Goal: Task Accomplishment & Management: Use online tool/utility

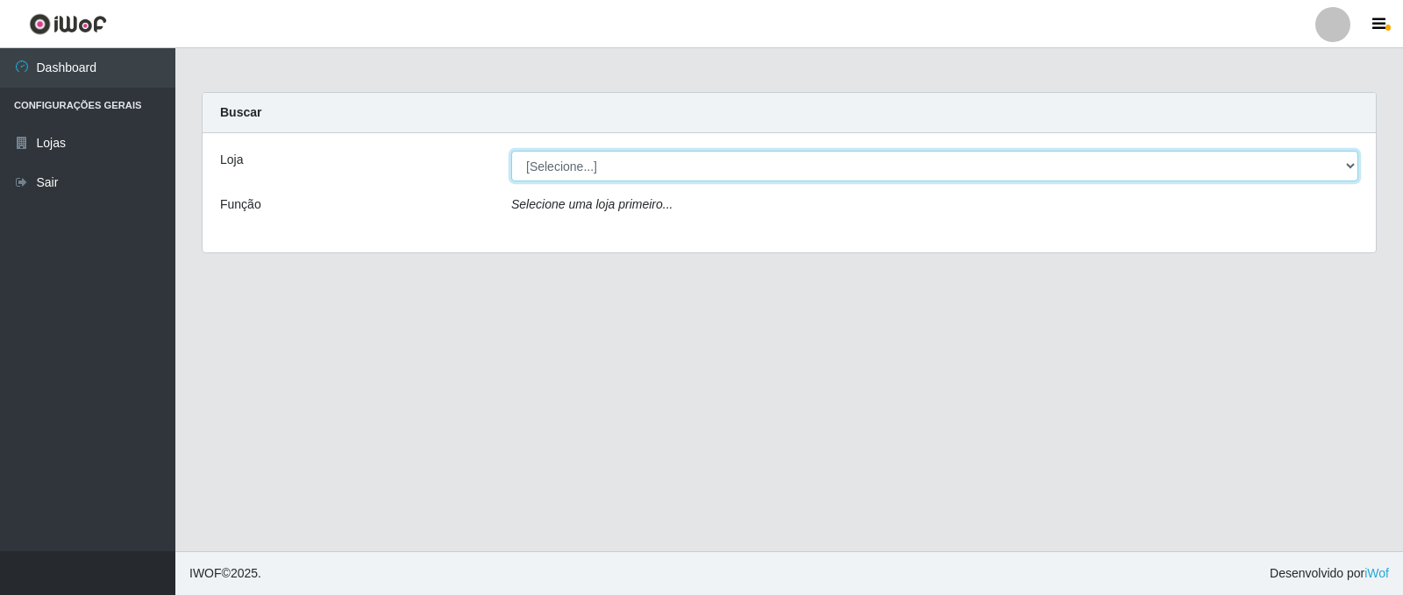
click at [1351, 167] on select "[Selecione...] SuperFácil Atacado - [GEOGRAPHIC_DATA]" at bounding box center [934, 166] width 847 height 31
select select "504"
click at [511, 151] on select "[Selecione...] SuperFácil Atacado - [GEOGRAPHIC_DATA]" at bounding box center [934, 166] width 847 height 31
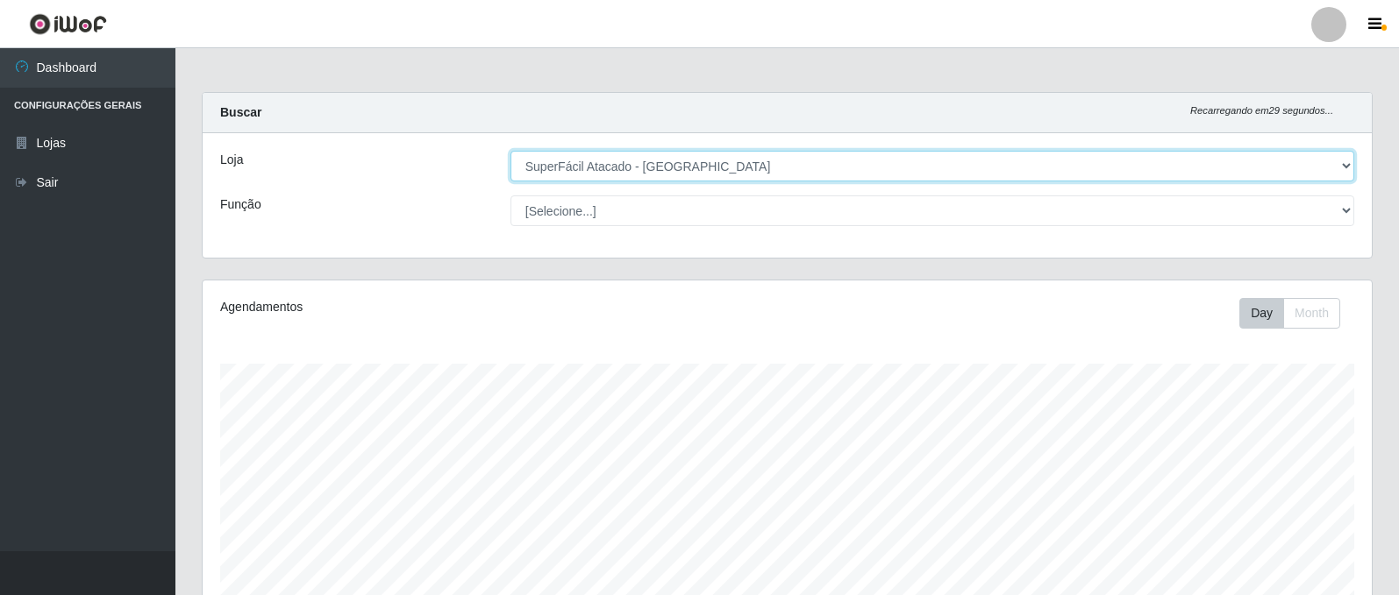
scroll to position [364, 1169]
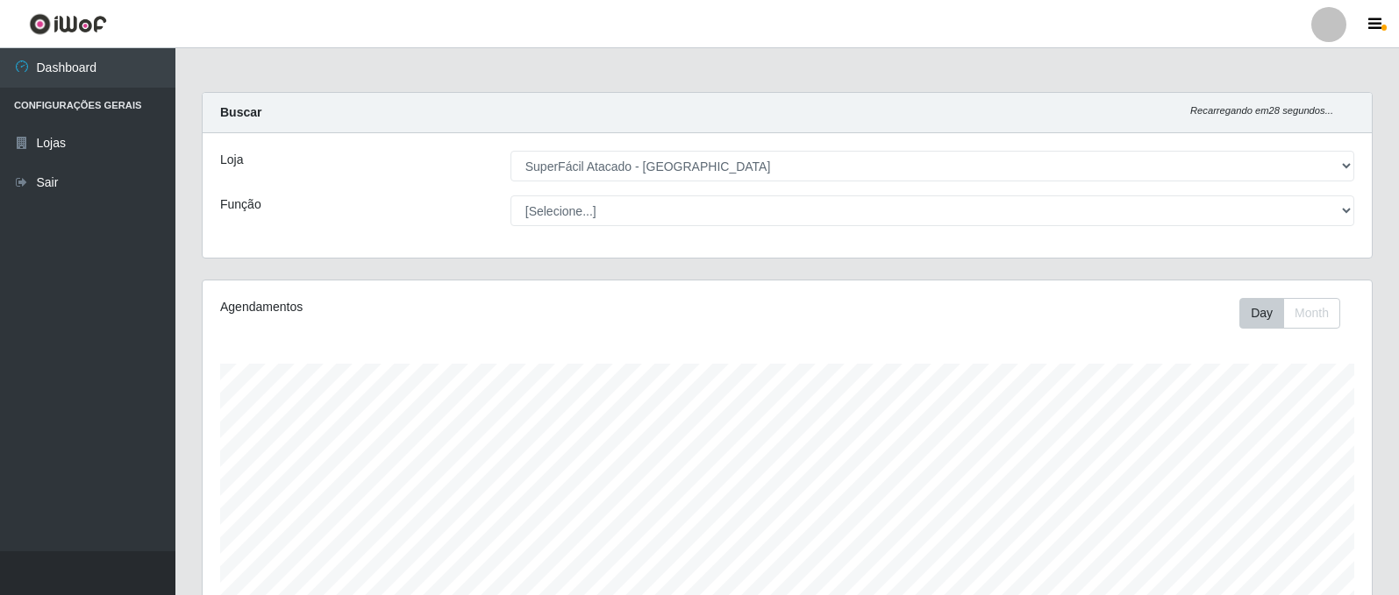
click at [1394, 252] on div "Carregando... Buscar Recarregando em 28 segundos... Loja [Selecione...] SuperFá…" at bounding box center [786, 567] width 1223 height 951
drag, startPoint x: 1379, startPoint y: 332, endPoint x: 1372, endPoint y: 367, distance: 35.8
click at [1372, 367] on div "Agendamentos Day Month" at bounding box center [787, 471] width 1197 height 387
click at [1395, 373] on div "Carregando... Buscar Recarregando em 27 segundos... Loja [Selecione...] SuperFá…" at bounding box center [786, 565] width 1223 height 951
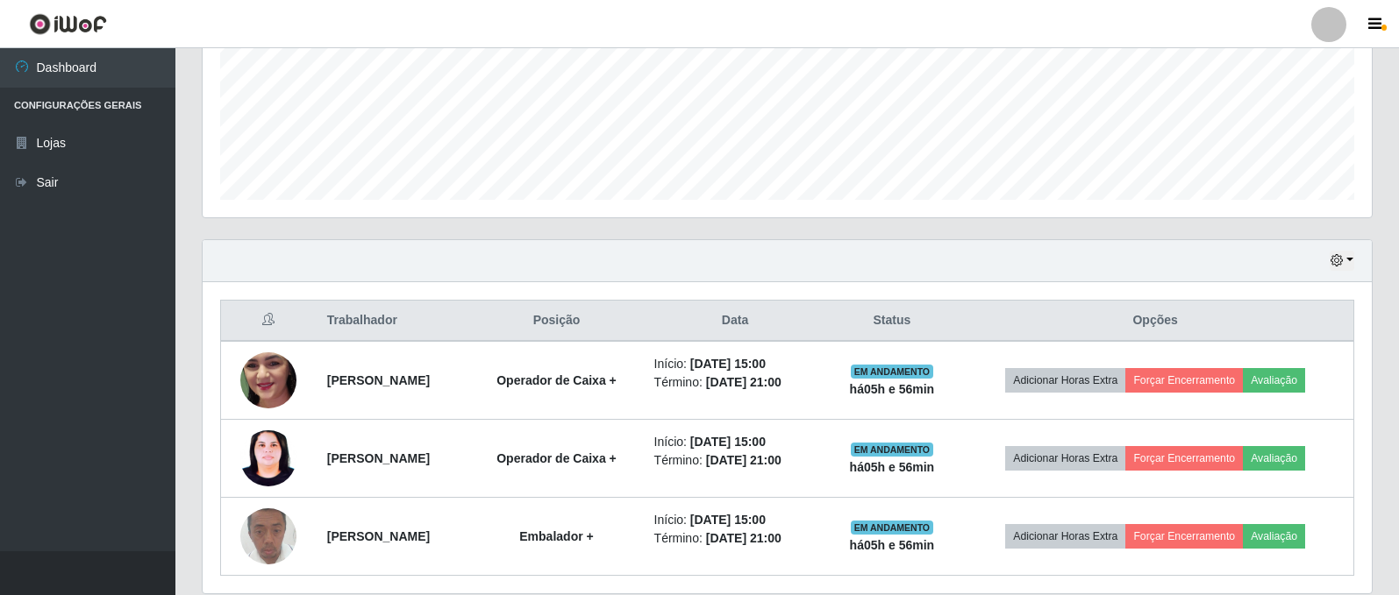
scroll to position [491, 0]
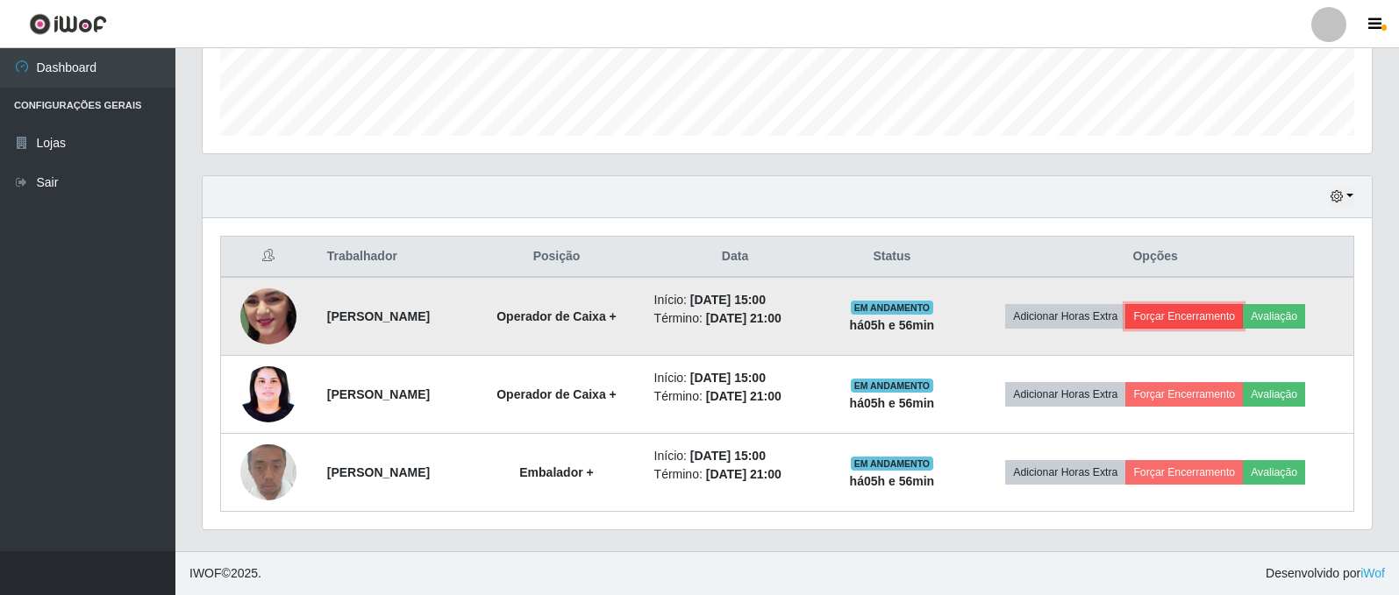
click at [1221, 324] on button "Forçar Encerramento" at bounding box center [1183, 316] width 117 height 25
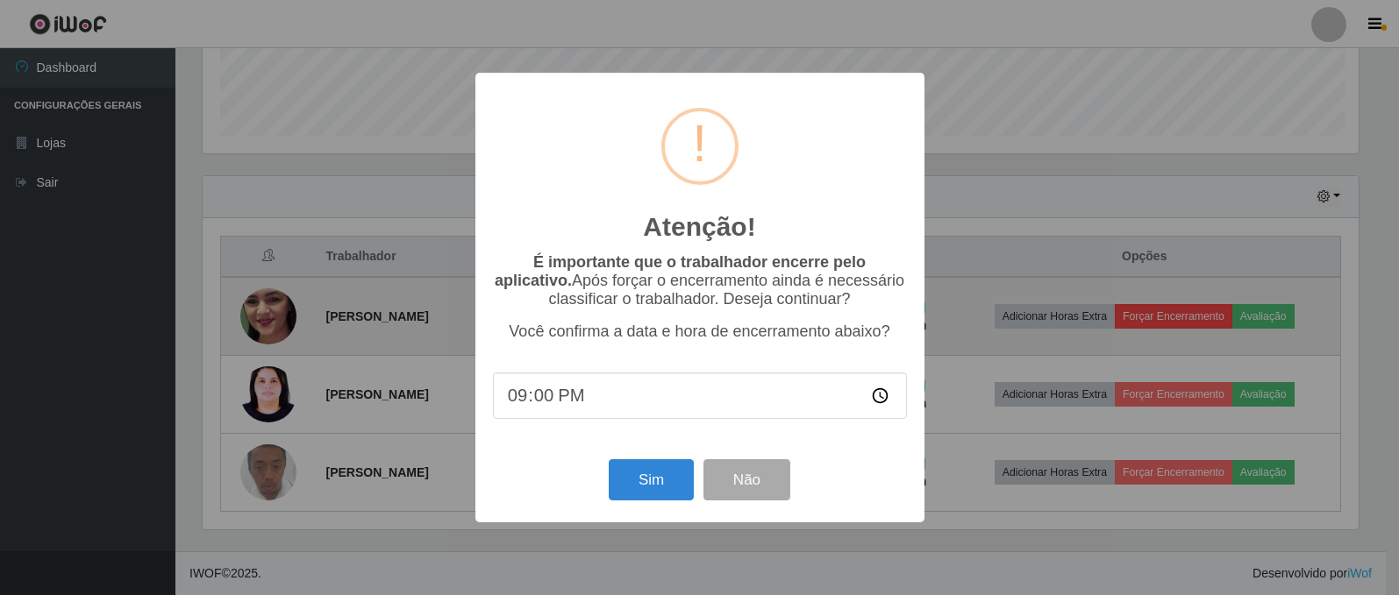
scroll to position [364, 1160]
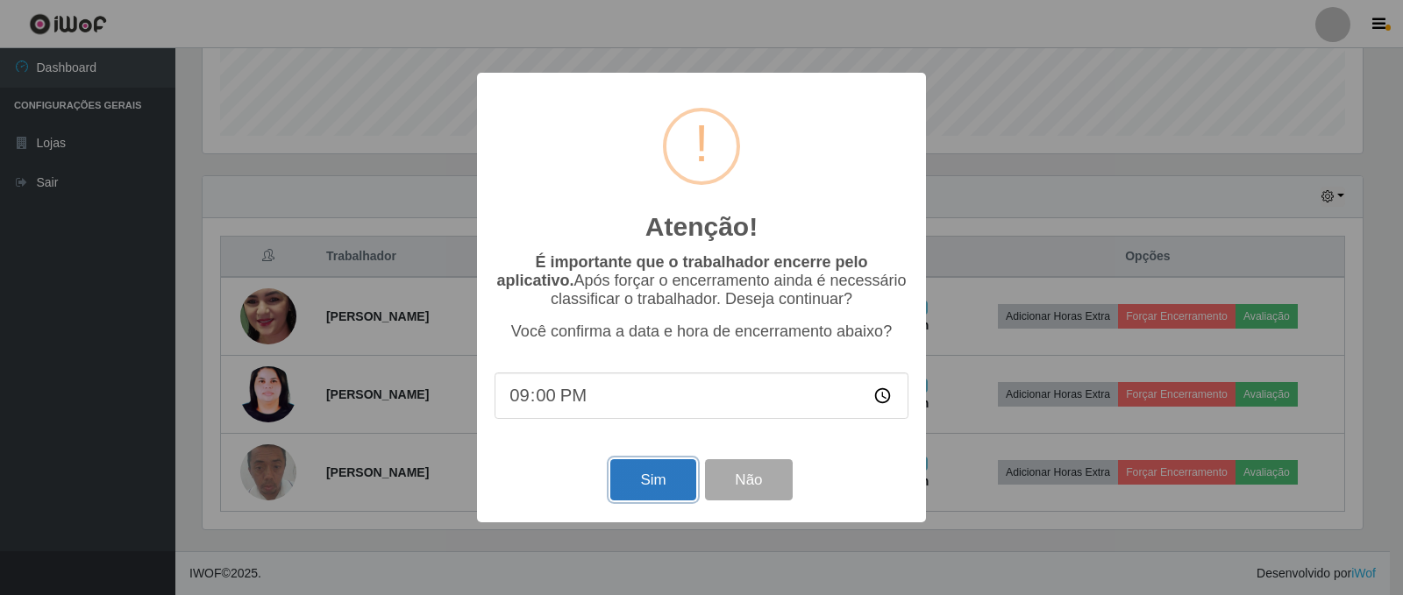
click at [630, 495] on button "Sim" at bounding box center [652, 479] width 85 height 41
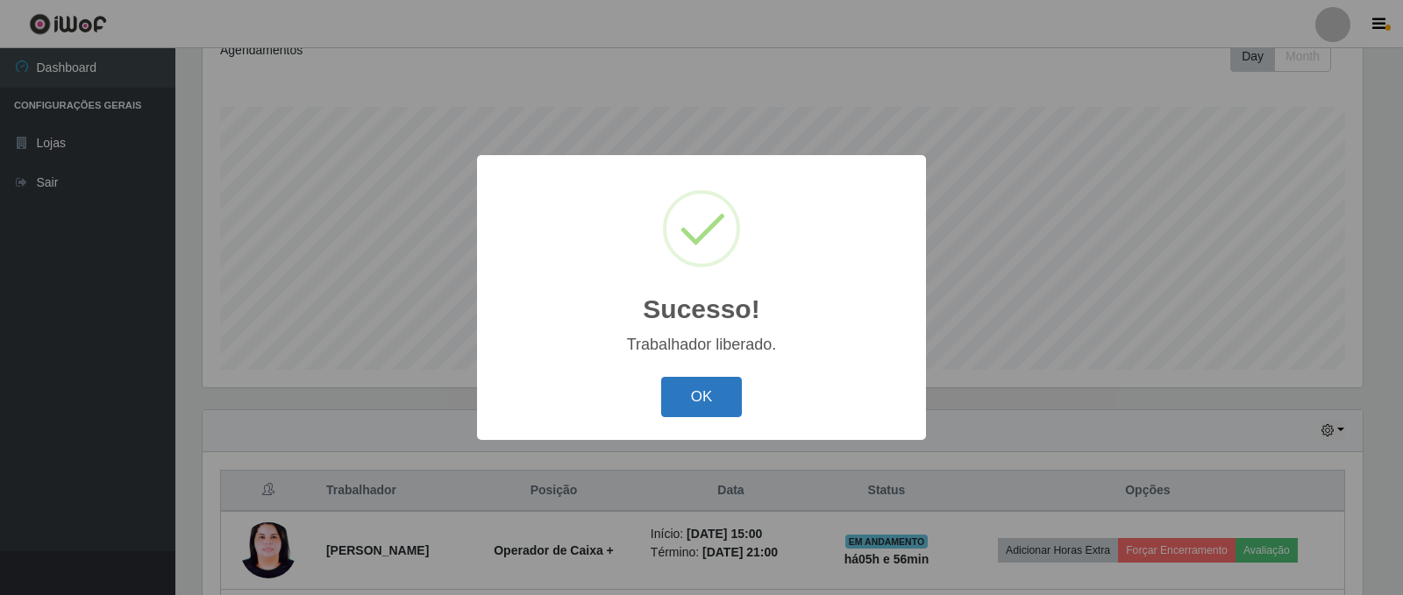
click at [677, 409] on button "OK" at bounding box center [702, 397] width 82 height 41
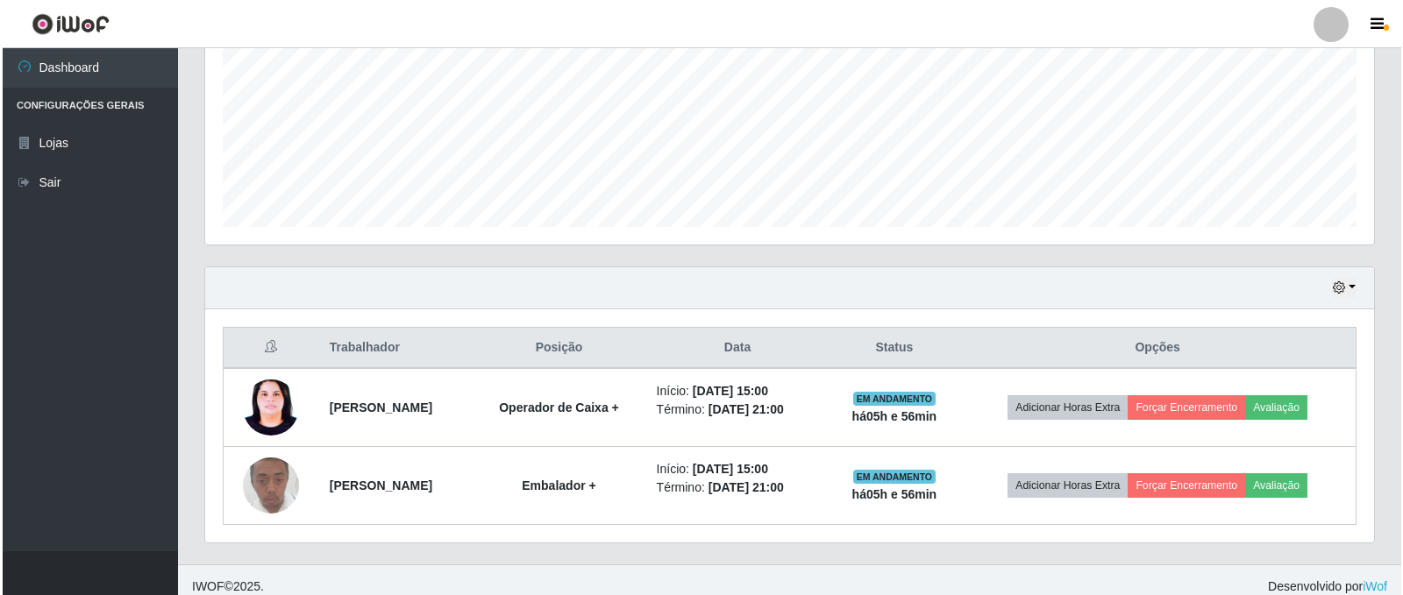
scroll to position [413, 0]
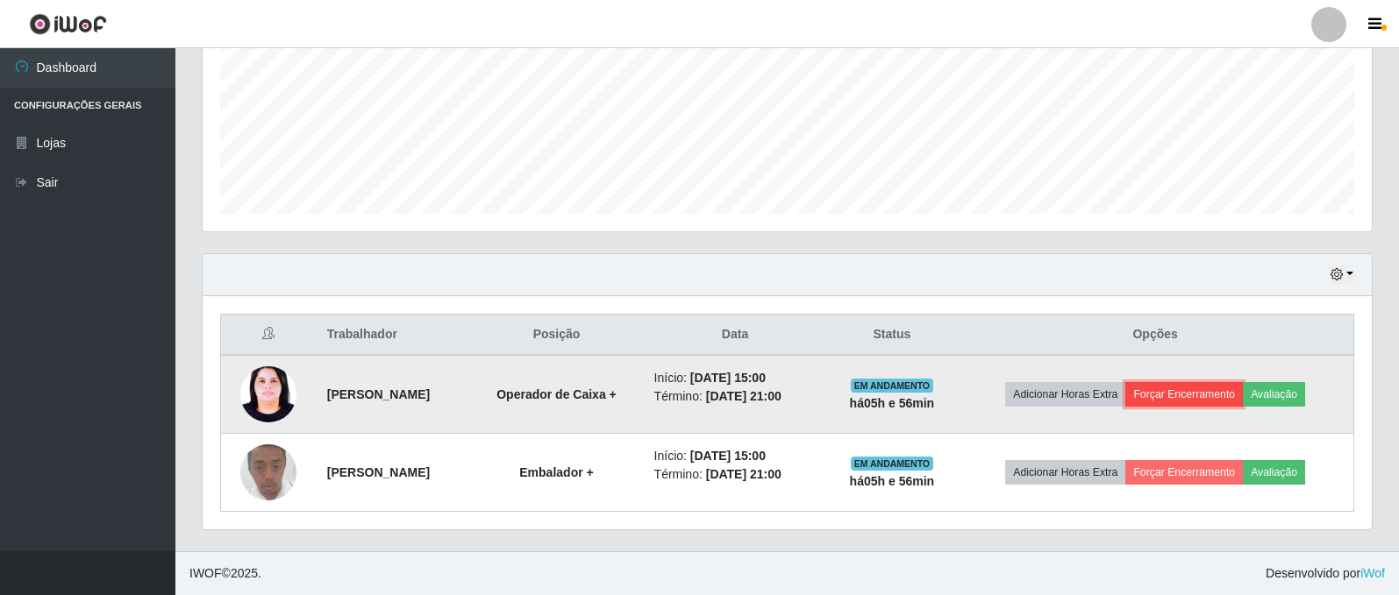
click at [1221, 393] on button "Forçar Encerramento" at bounding box center [1183, 394] width 117 height 25
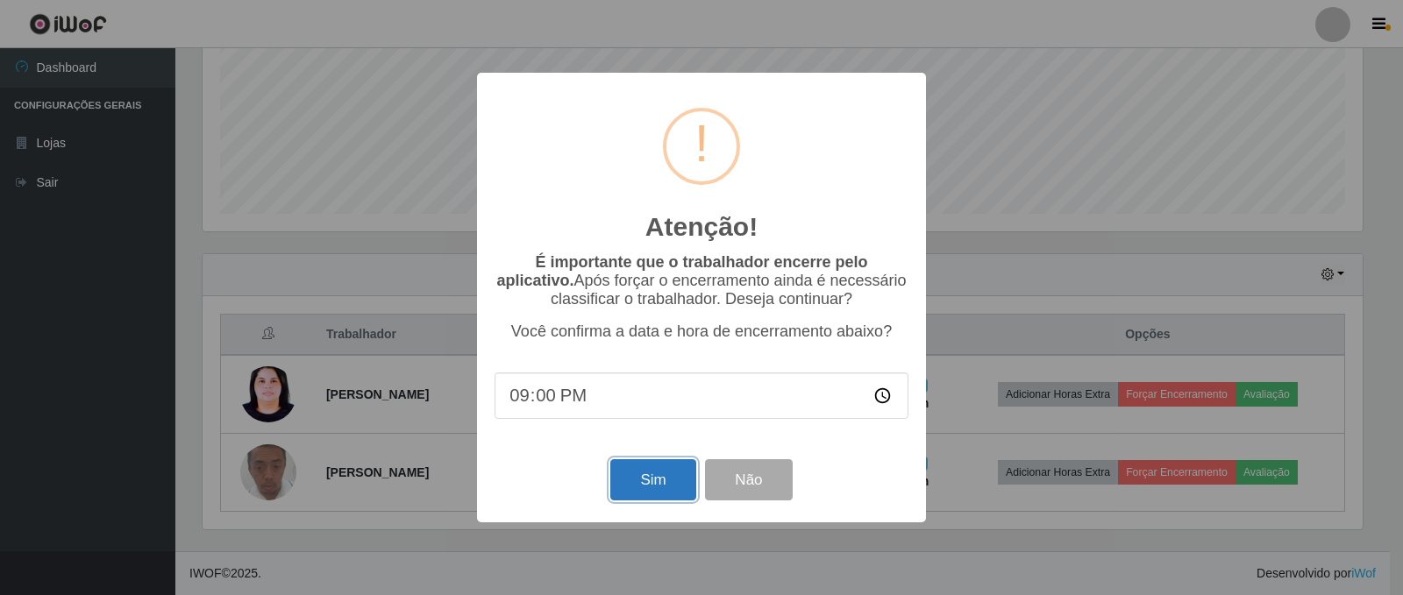
click at [633, 499] on button "Sim" at bounding box center [652, 479] width 85 height 41
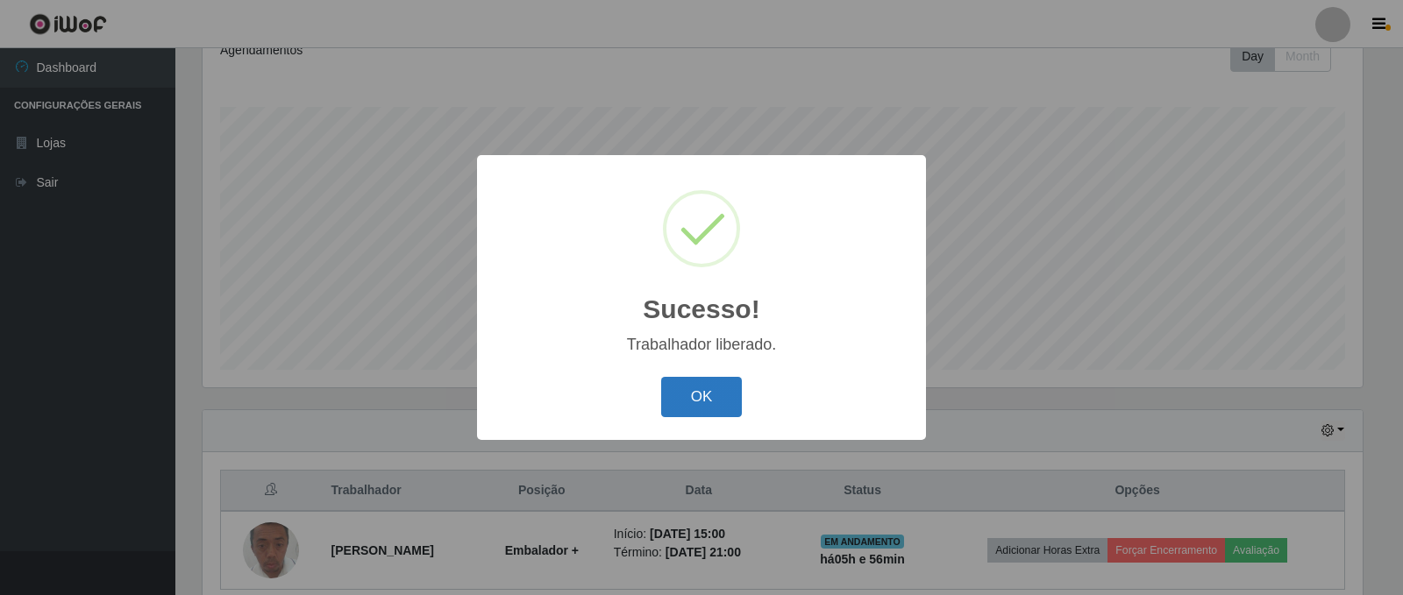
click at [692, 409] on button "OK" at bounding box center [702, 397] width 82 height 41
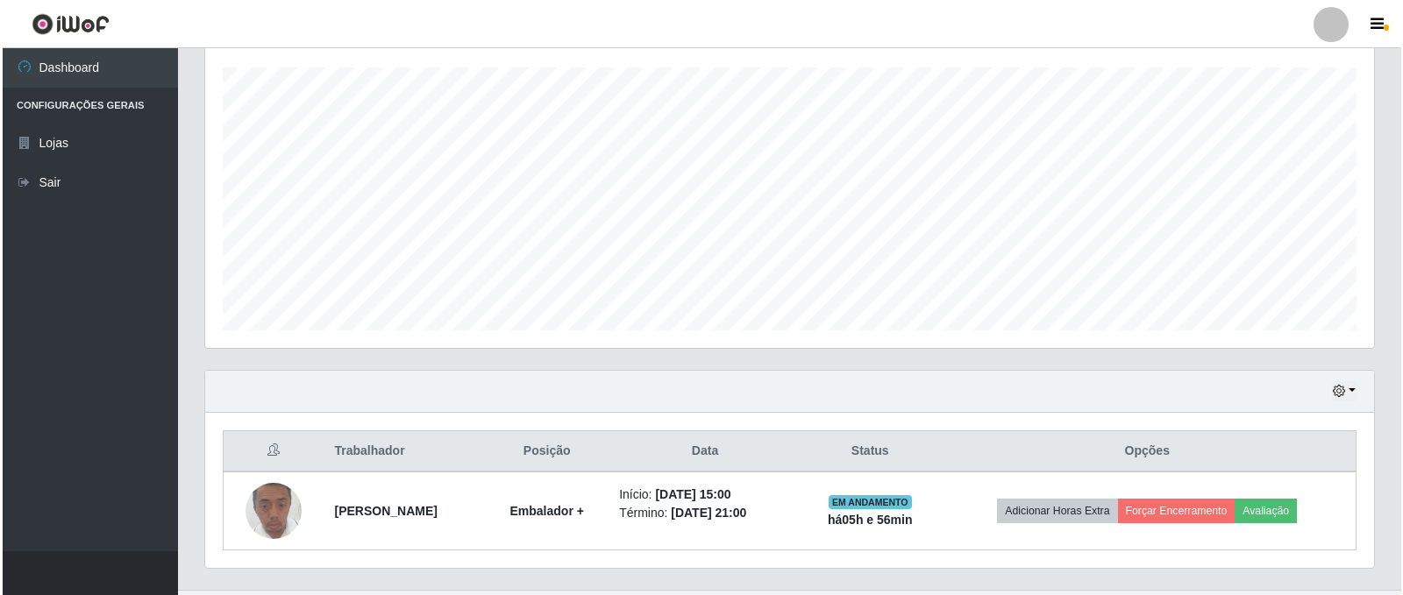
scroll to position [335, 0]
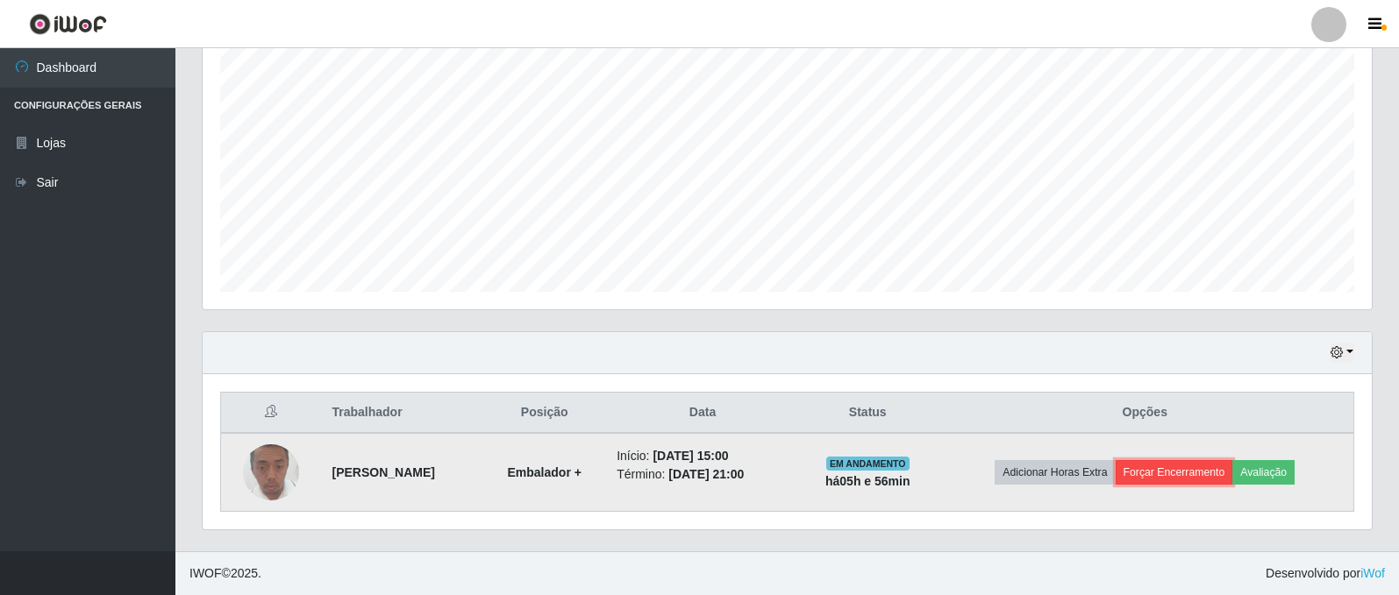
click at [1179, 474] on button "Forçar Encerramento" at bounding box center [1173, 472] width 117 height 25
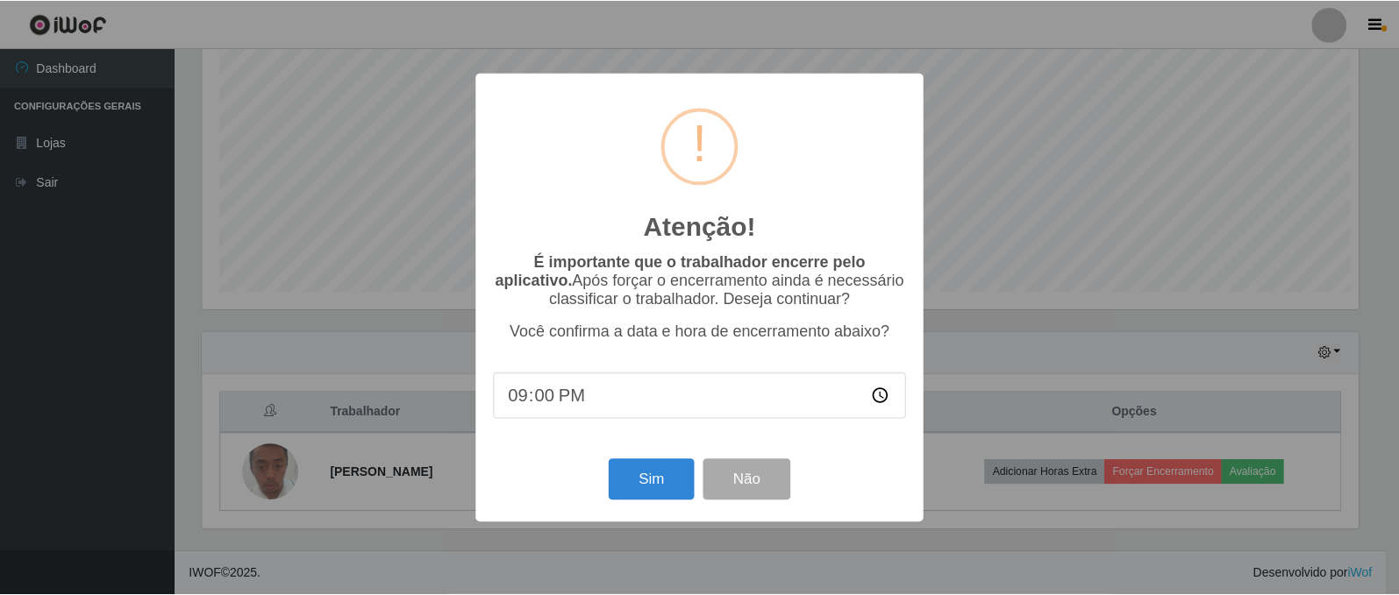
scroll to position [364, 1160]
click at [665, 490] on button "Sim" at bounding box center [652, 479] width 85 height 41
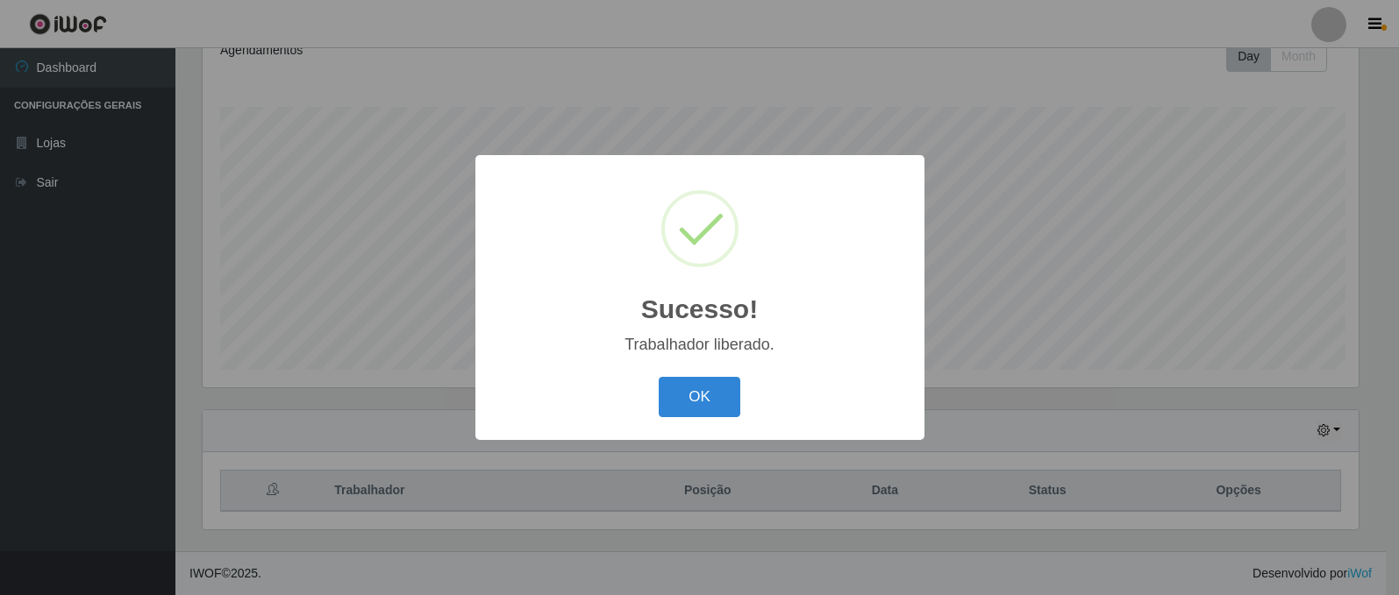
scroll to position [0, 0]
click at [705, 402] on button "OK" at bounding box center [702, 397] width 82 height 41
